Goal: Information Seeking & Learning: Learn about a topic

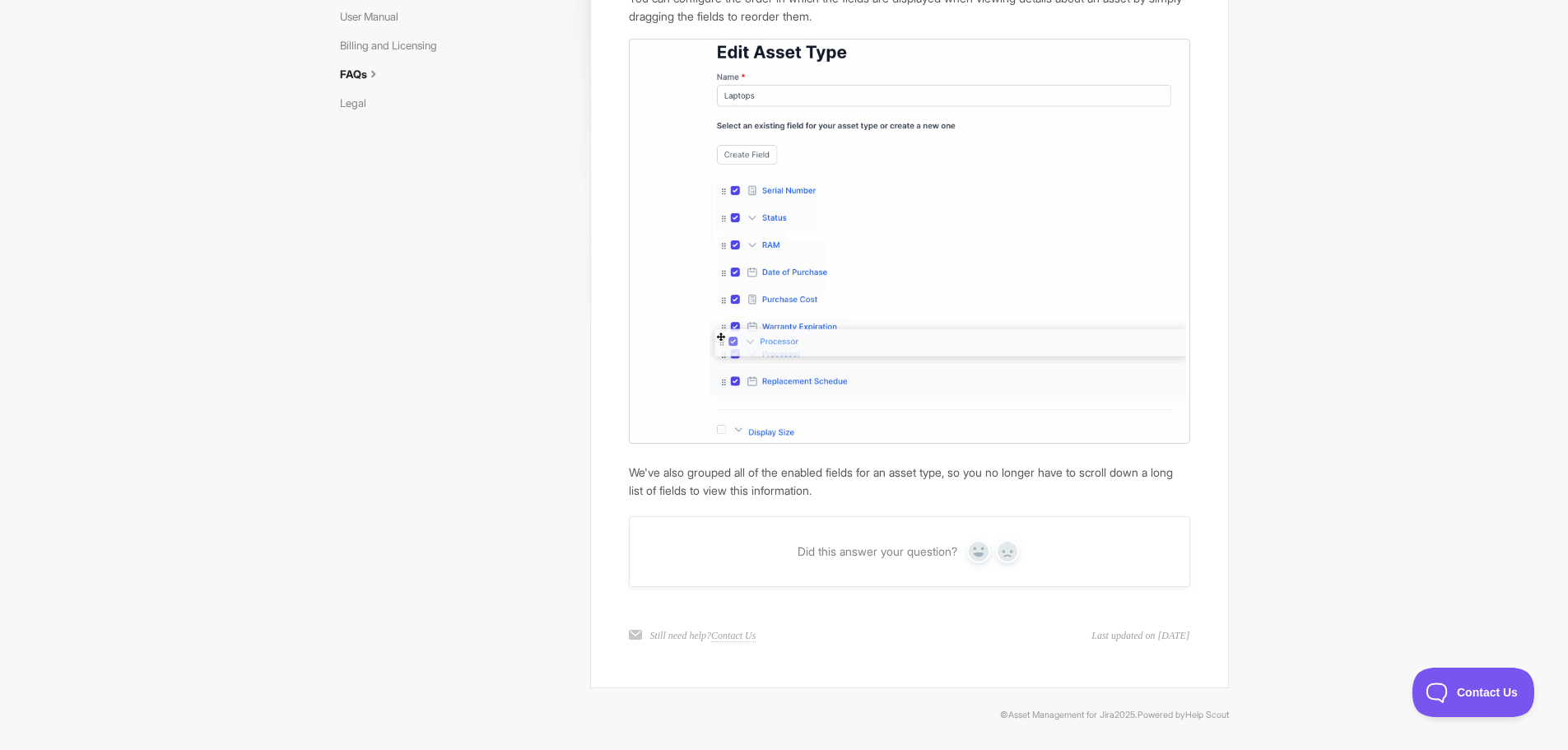
click at [1383, 334] on body "Asset Management for Jira Docs Toggle Navigation Docs Contact Contact How can I…" at bounding box center [784, 277] width 1568 height 948
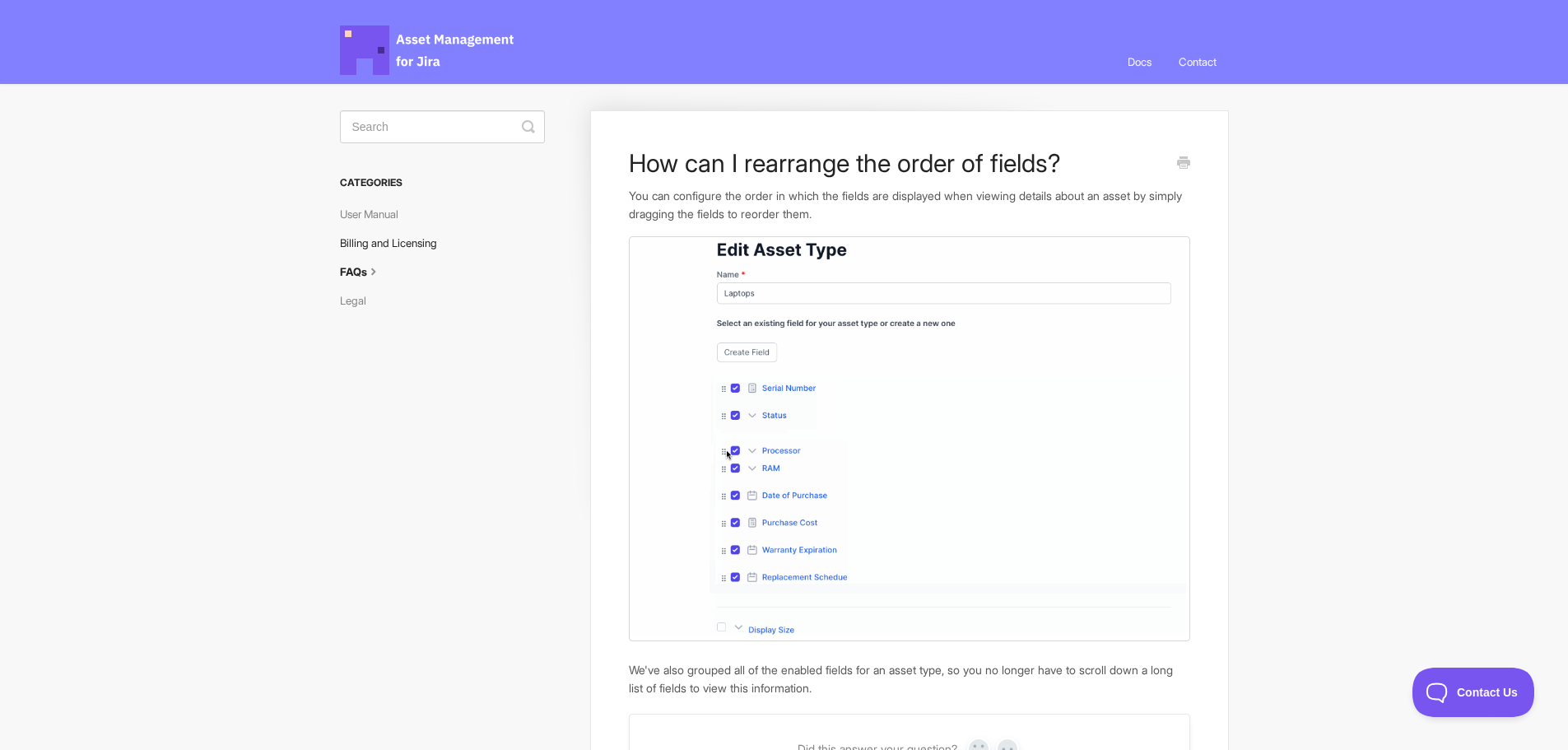
click at [393, 233] on link "Billing and Licensing" at bounding box center [394, 243] width 109 height 26
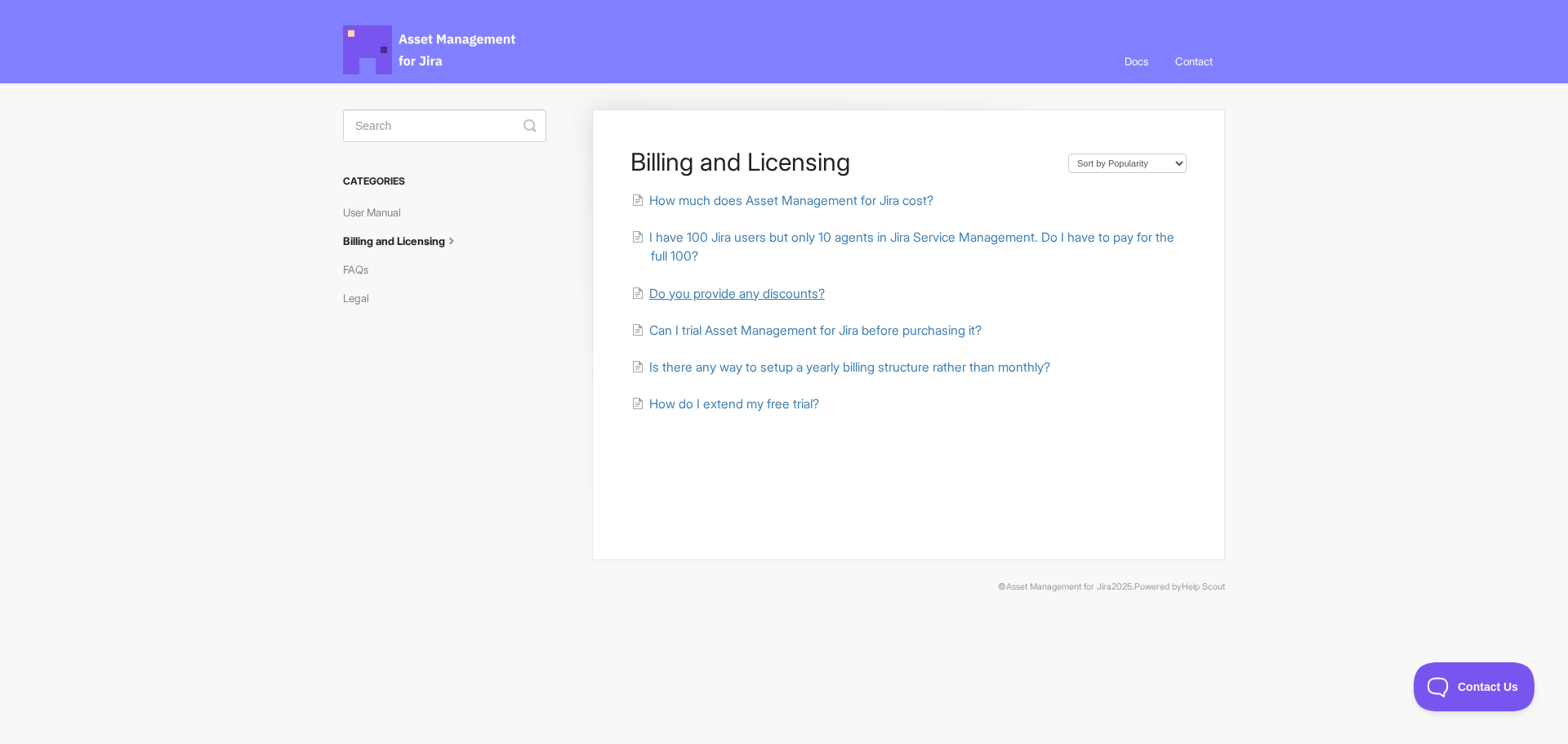
click at [782, 288] on span "Do you provide any discounts?" at bounding box center [737, 294] width 176 height 16
click at [710, 335] on span "Can I trial Asset Management for Jira before purchasing it?" at bounding box center [816, 331] width 332 height 16
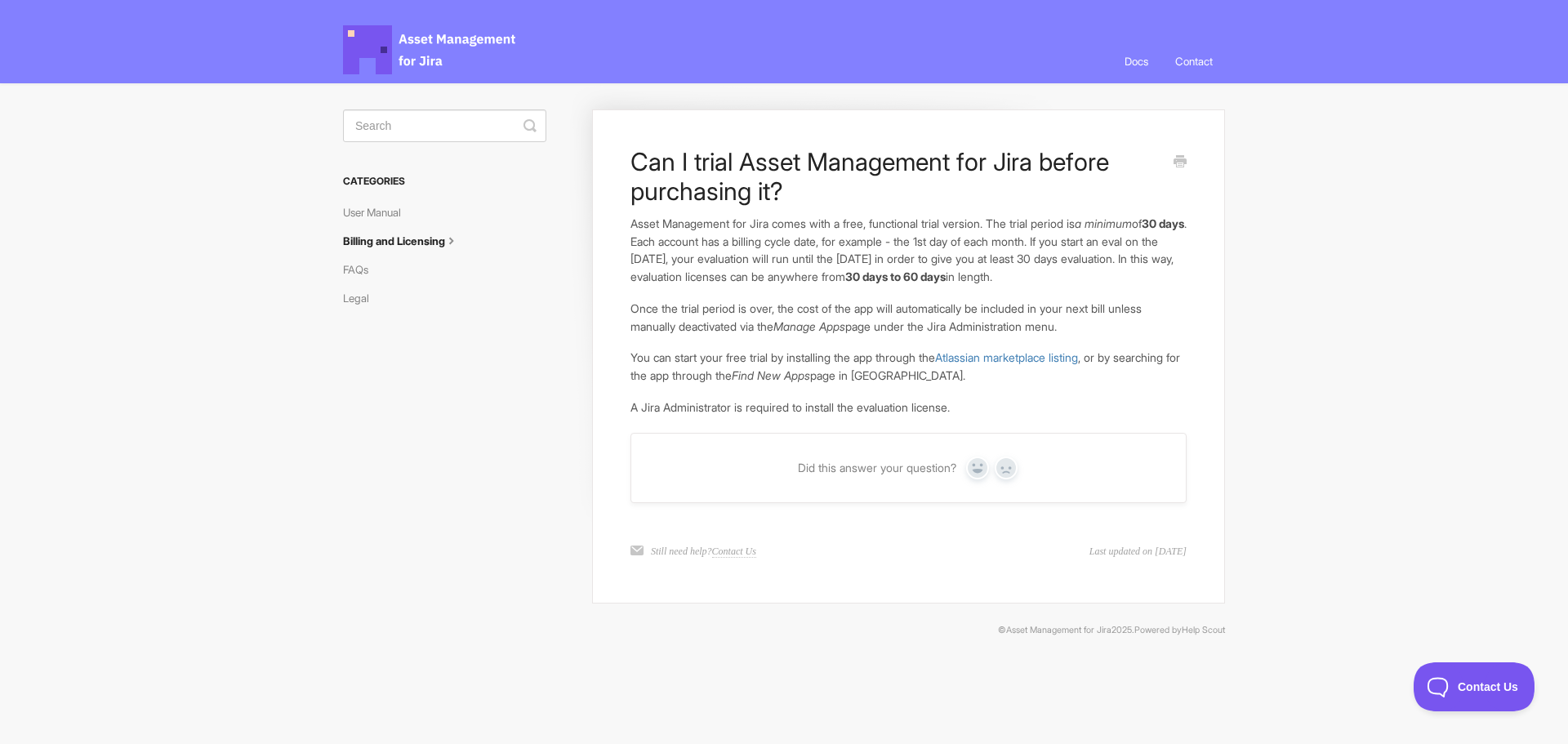
click at [1485, 445] on body "Asset Management for Jira Docs Toggle Navigation Docs Contact Contact Can I tri…" at bounding box center [784, 333] width 1568 height 665
click at [1507, 302] on body "Asset Management for Jira Docs Toggle Navigation Docs Contact Contact Can I tri…" at bounding box center [784, 333] width 1568 height 665
